Goal: Task Accomplishment & Management: Complete application form

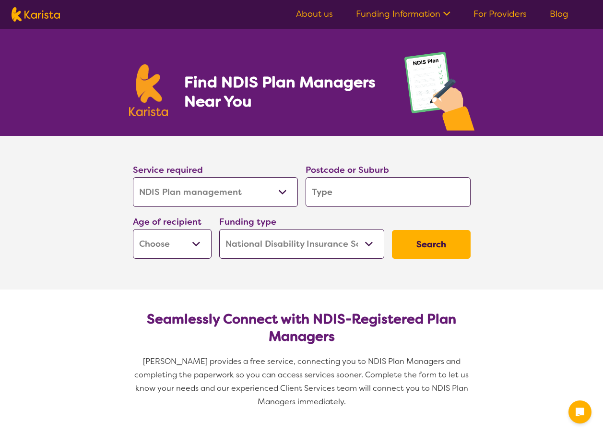
select select "NDIS Plan management"
select select "NDIS"
select select "NDIS Plan management"
select select "NDIS"
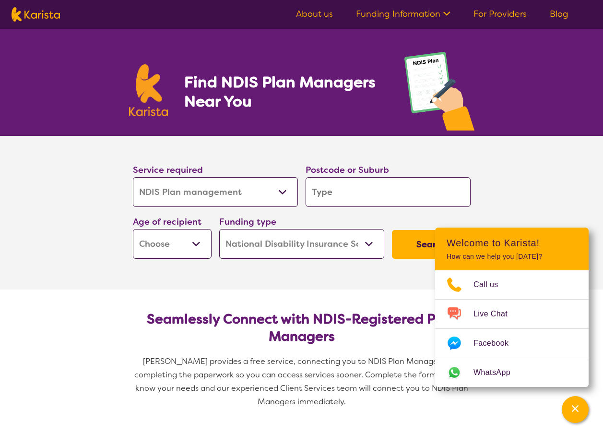
click at [283, 192] on select "Allied Health Assistant Assessment ([MEDICAL_DATA] or [MEDICAL_DATA]) Behaviour…" at bounding box center [215, 192] width 165 height 30
select select "NDIS Support Coordination"
click at [133, 177] on select "Allied Health Assistant Assessment ([MEDICAL_DATA] or [MEDICAL_DATA]) Behaviour…" at bounding box center [215, 192] width 165 height 30
select select "NDIS Support Coordination"
click at [372, 192] on input "search" at bounding box center [388, 192] width 165 height 30
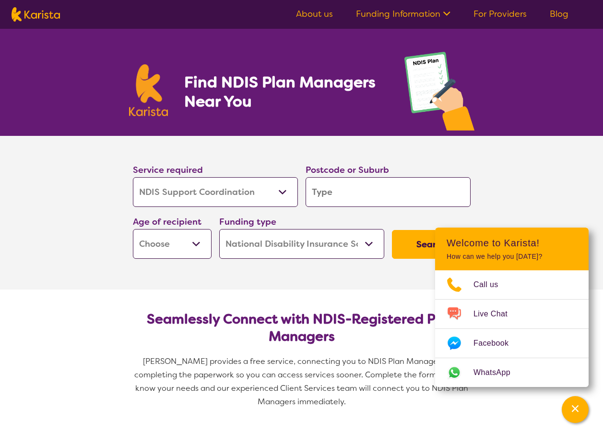
type input "2"
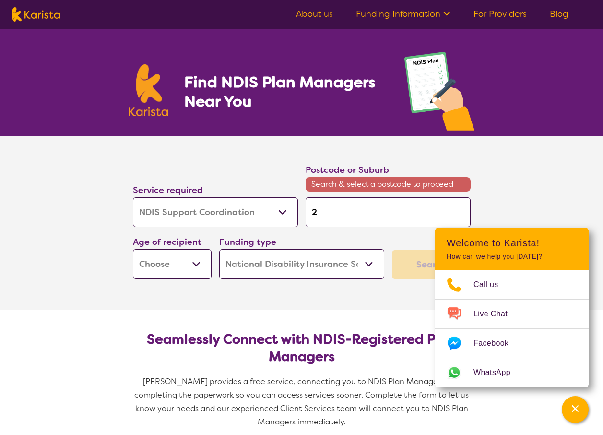
type input "20"
type input "201"
type input "2018"
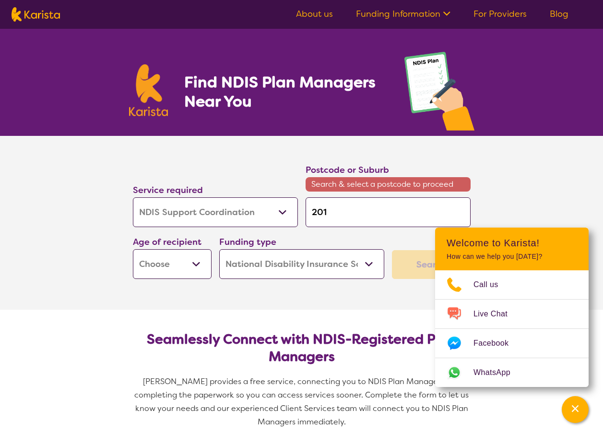
type input "2018"
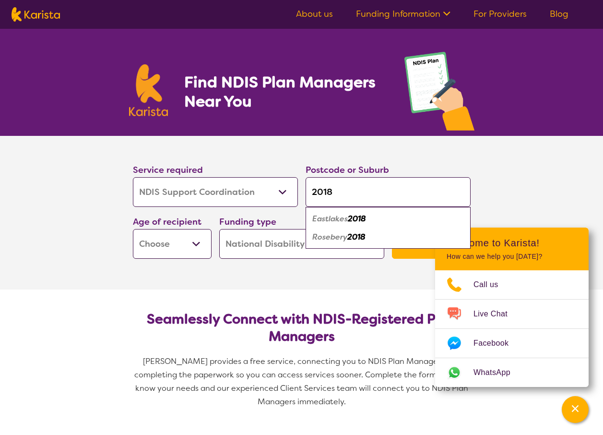
type input "2018"
click at [365, 239] on em "2018" at bounding box center [356, 237] width 18 height 10
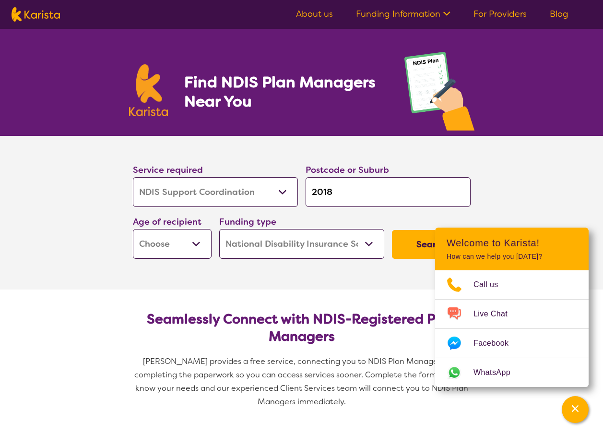
click at [201, 242] on select "Early Childhood - 0 to 9 Child - 10 to 11 Adolescent - 12 to 17 Adult - 18 to 6…" at bounding box center [172, 244] width 79 height 30
select select "AD"
click at [133, 229] on select "Early Childhood - 0 to 9 Child - 10 to 11 Adolescent - 12 to 17 Adult - 18 to 6…" at bounding box center [172, 244] width 79 height 30
select select "AD"
click at [369, 243] on select "Home Care Package (HCP) National Disability Insurance Scheme (NDIS) I don't know" at bounding box center [301, 244] width 165 height 30
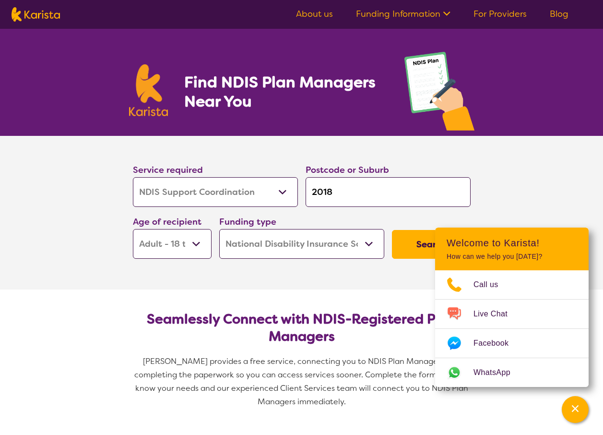
click at [219, 229] on select "Home Care Package (HCP) National Disability Insurance Scheme (NDIS) I don't know" at bounding box center [301, 244] width 165 height 30
